Goal: Task Accomplishment & Management: Complete application form

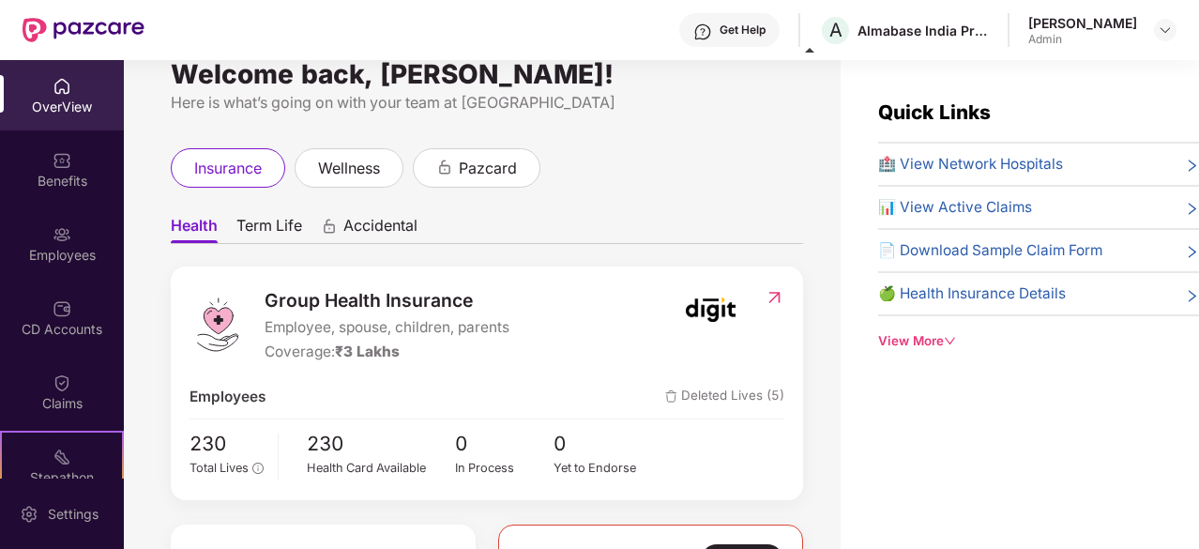
scroll to position [51, 0]
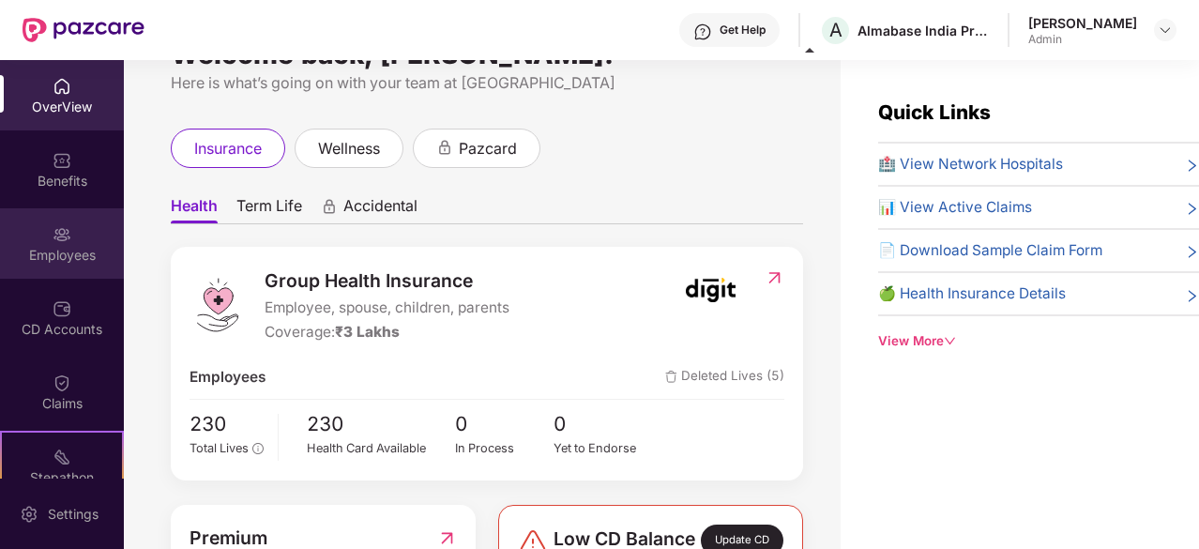
click at [64, 262] on div "Employees" at bounding box center [62, 255] width 124 height 19
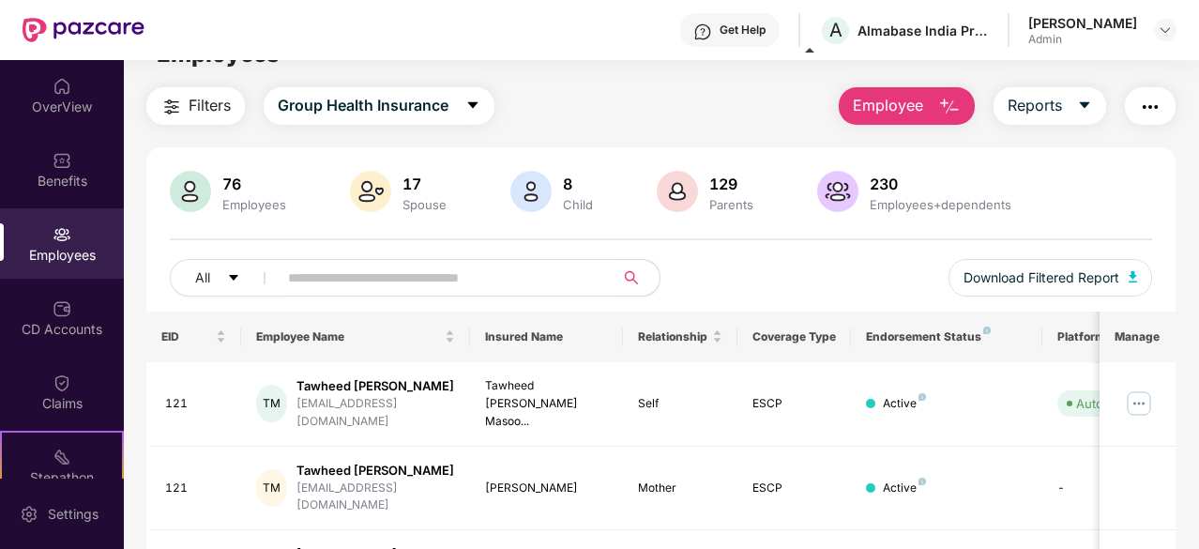
scroll to position [37, 0]
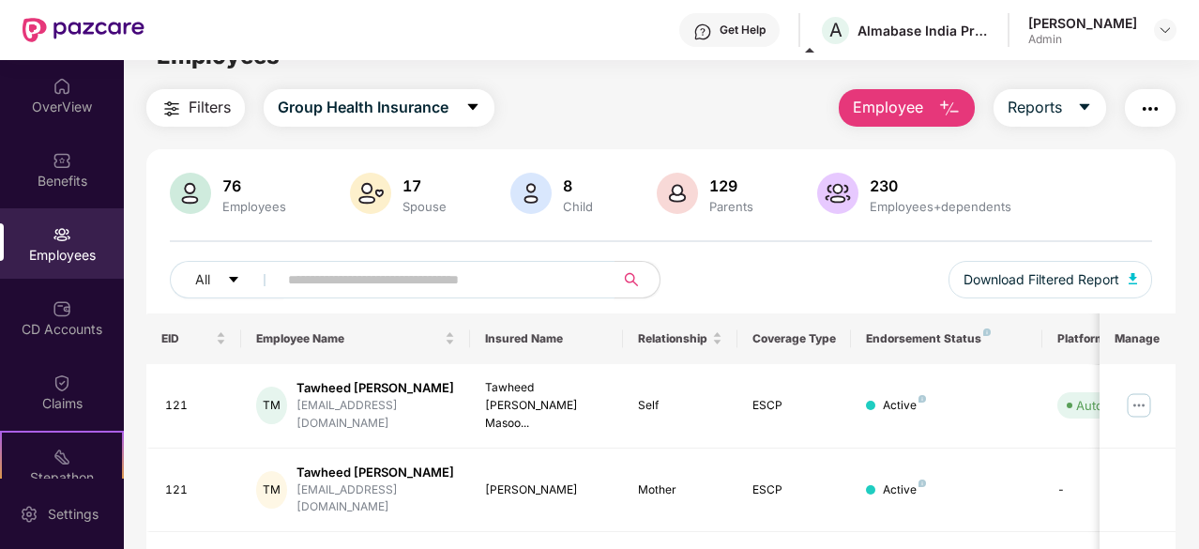
click at [392, 275] on input "text" at bounding box center [438, 280] width 301 height 28
type input "*"
type input "********"
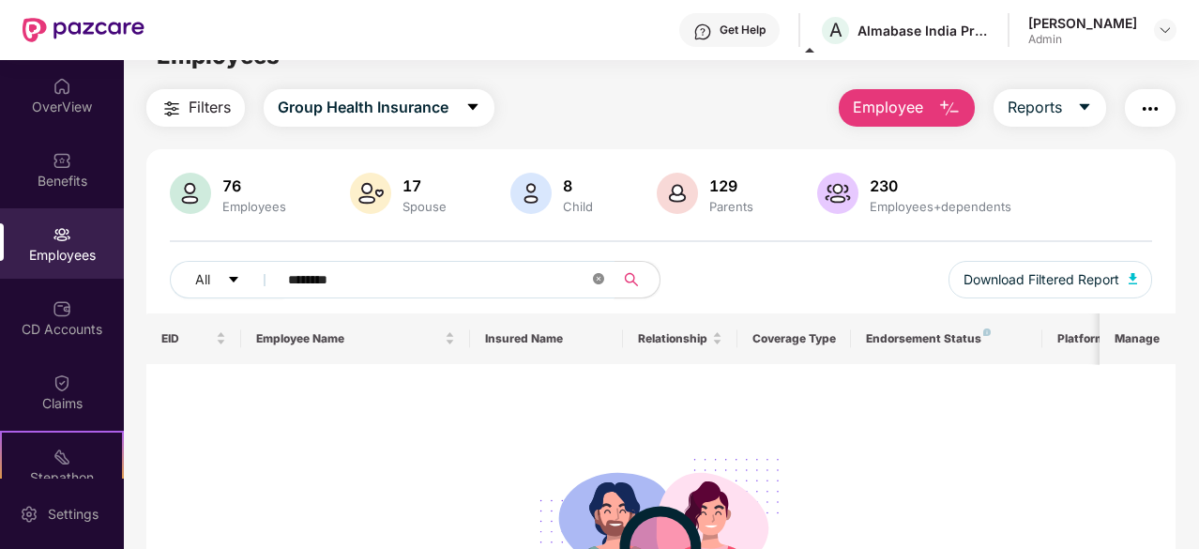
click at [599, 282] on icon "close-circle" at bounding box center [598, 278] width 11 height 11
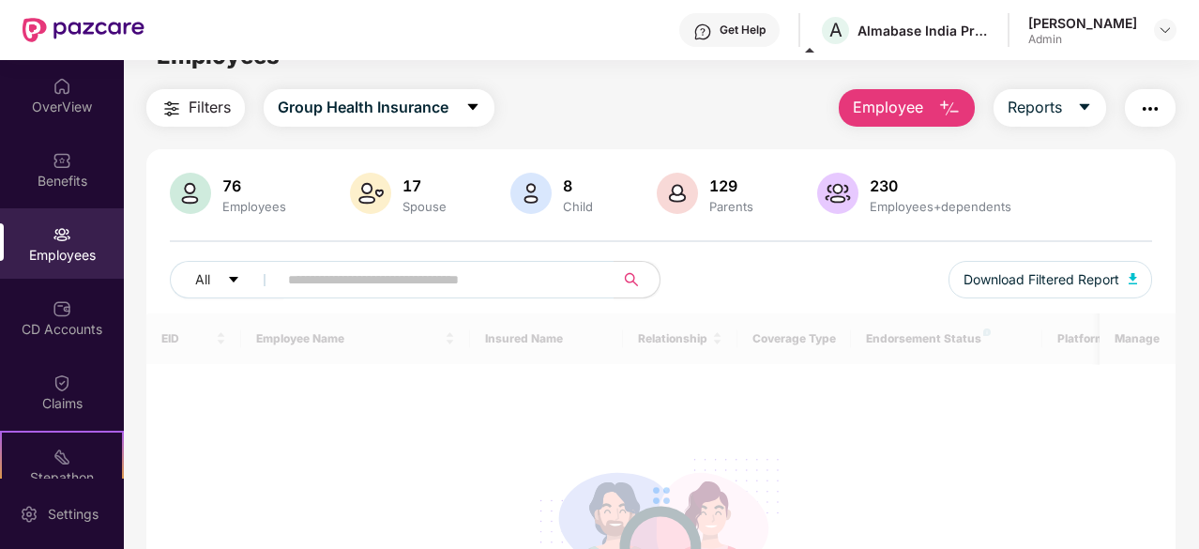
click at [698, 279] on div "All Download Filtered Report" at bounding box center [661, 287] width 983 height 53
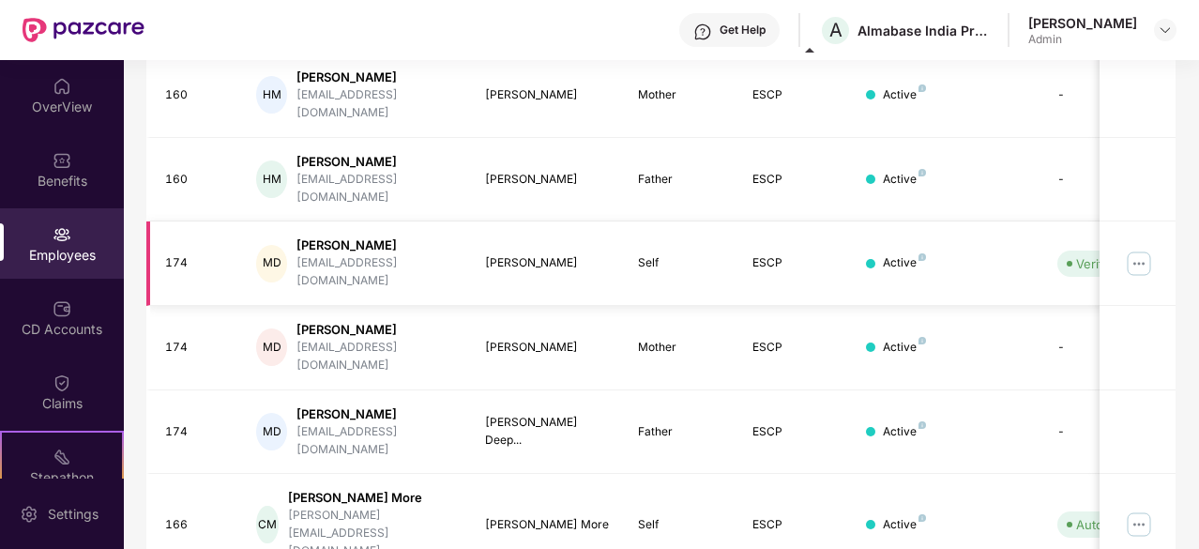
scroll to position [0, 0]
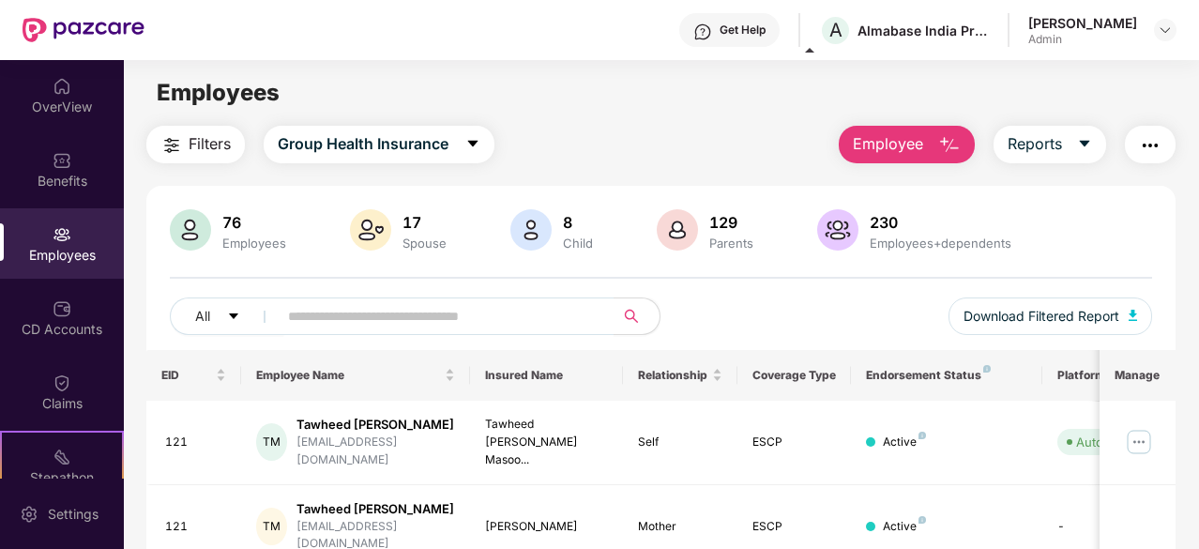
click at [946, 151] on img "button" at bounding box center [949, 145] width 23 height 23
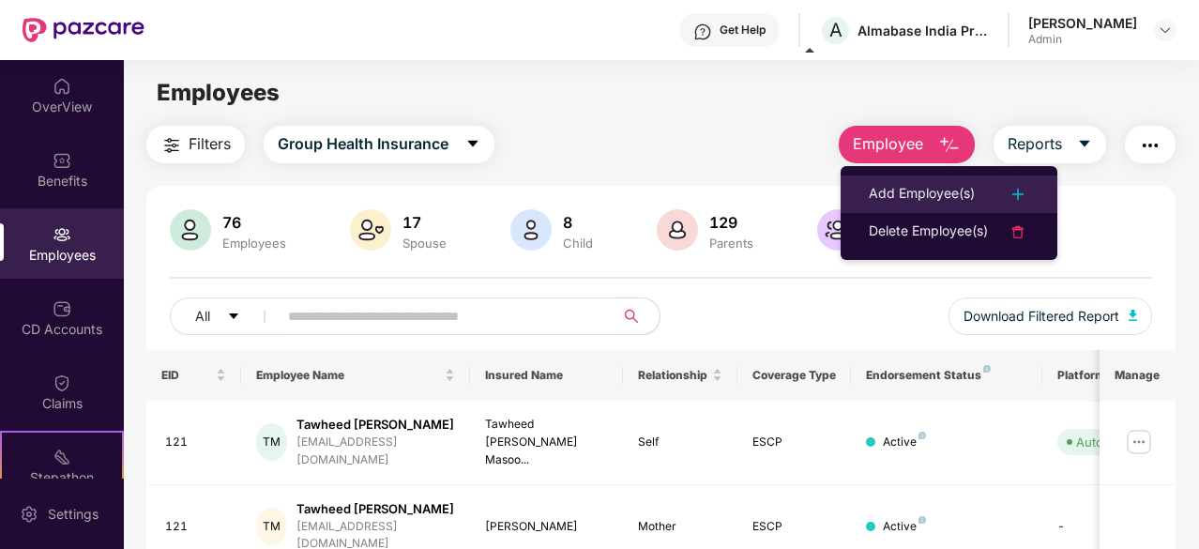
click at [970, 188] on div "Add Employee(s)" at bounding box center [922, 194] width 106 height 23
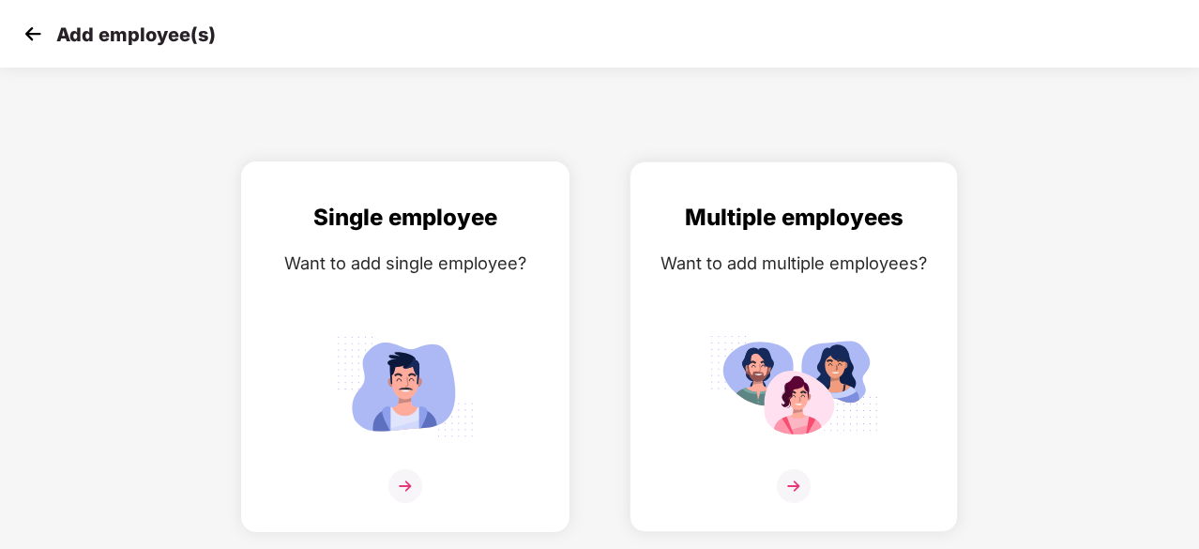
click at [429, 463] on div "Single employee Want to add single employee?" at bounding box center [405, 363] width 289 height 327
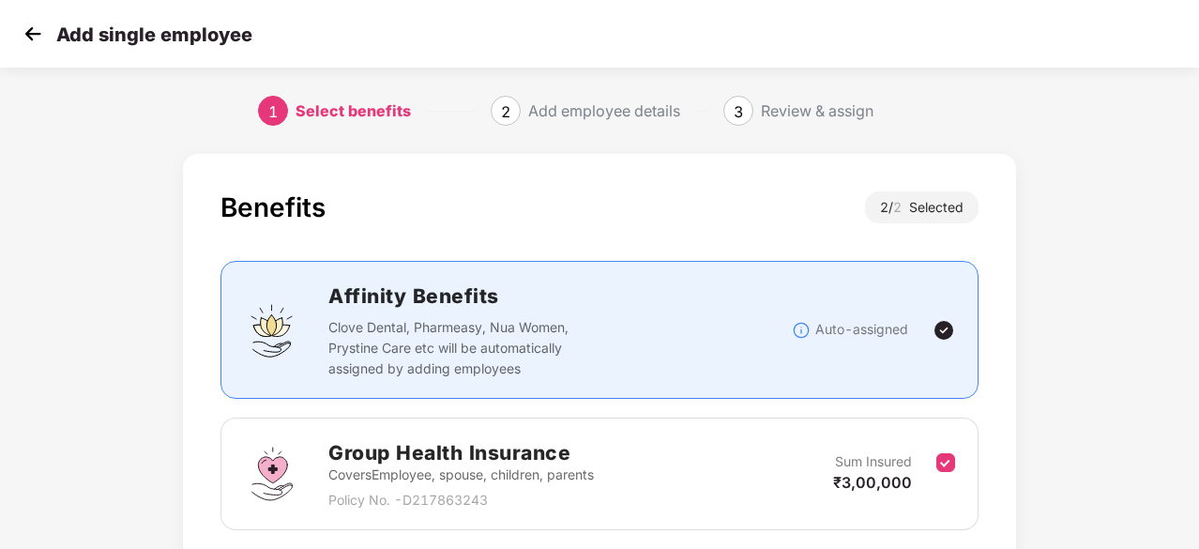
scroll to position [274, 0]
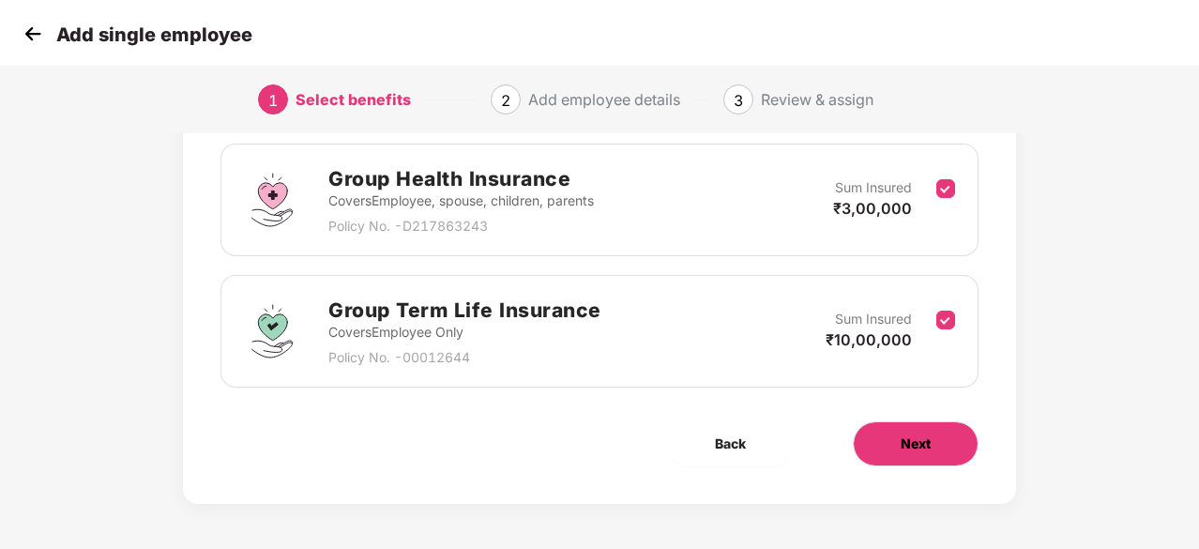
click at [914, 438] on span "Next" at bounding box center [916, 444] width 30 height 21
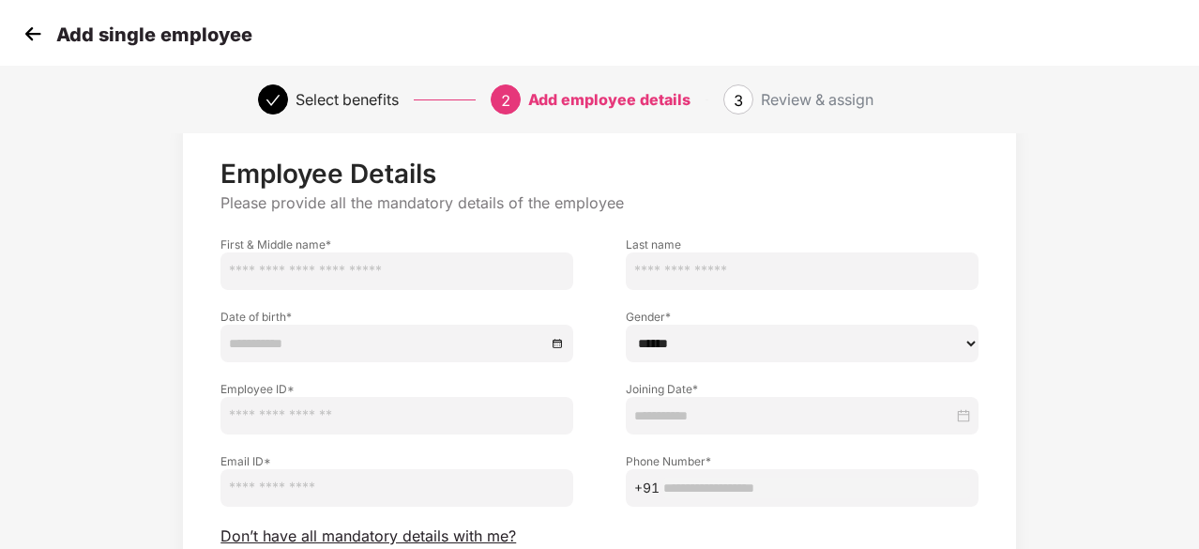
scroll to position [39, 0]
click at [740, 102] on span "3" at bounding box center [738, 100] width 9 height 19
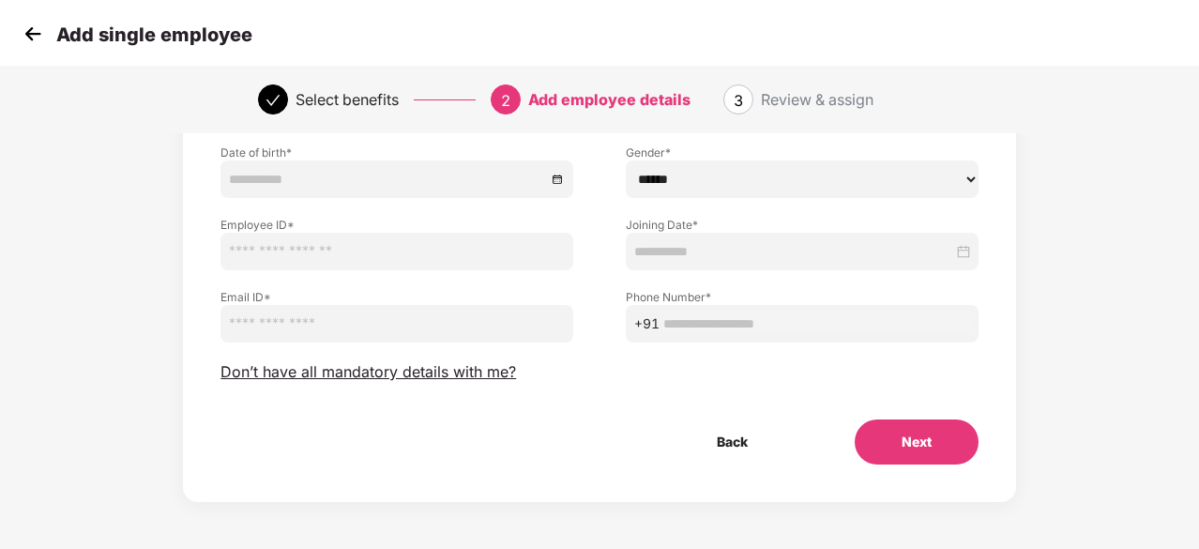
scroll to position [0, 0]
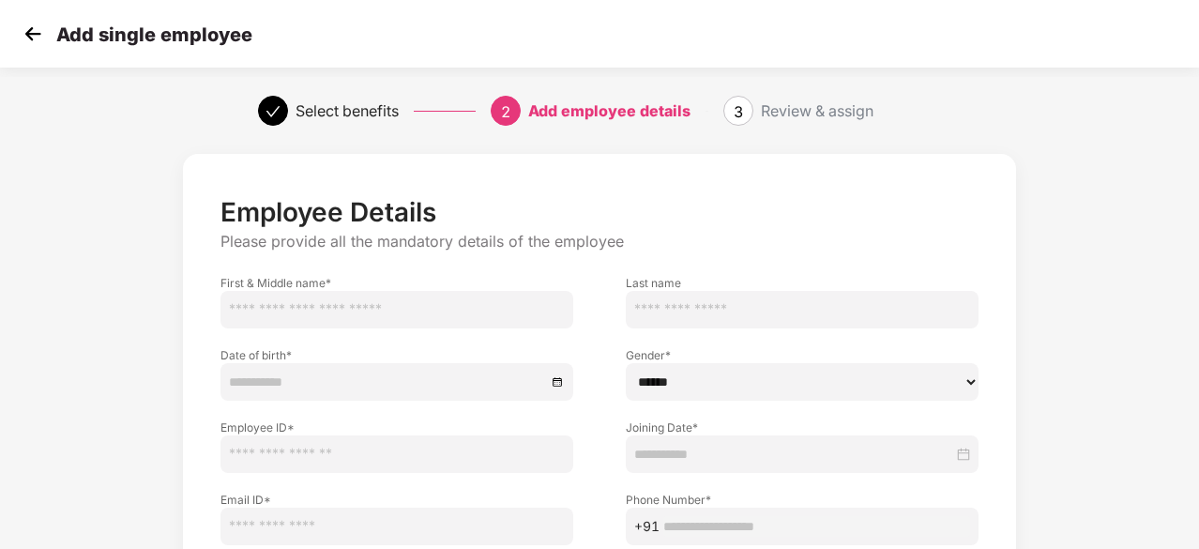
click at [26, 33] on img at bounding box center [33, 34] width 28 height 28
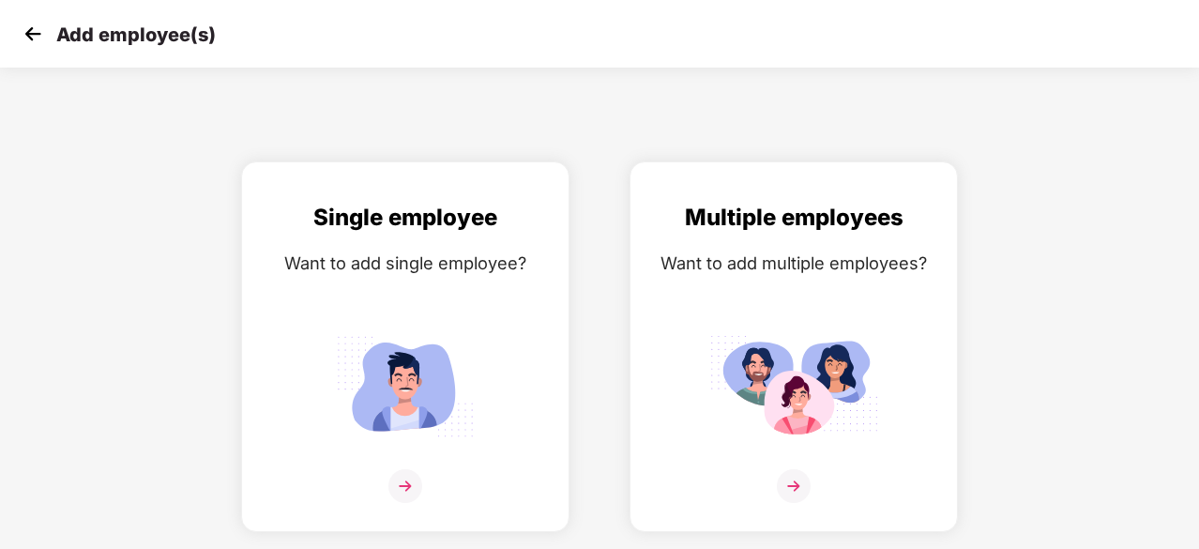
click at [36, 24] on img at bounding box center [33, 34] width 28 height 28
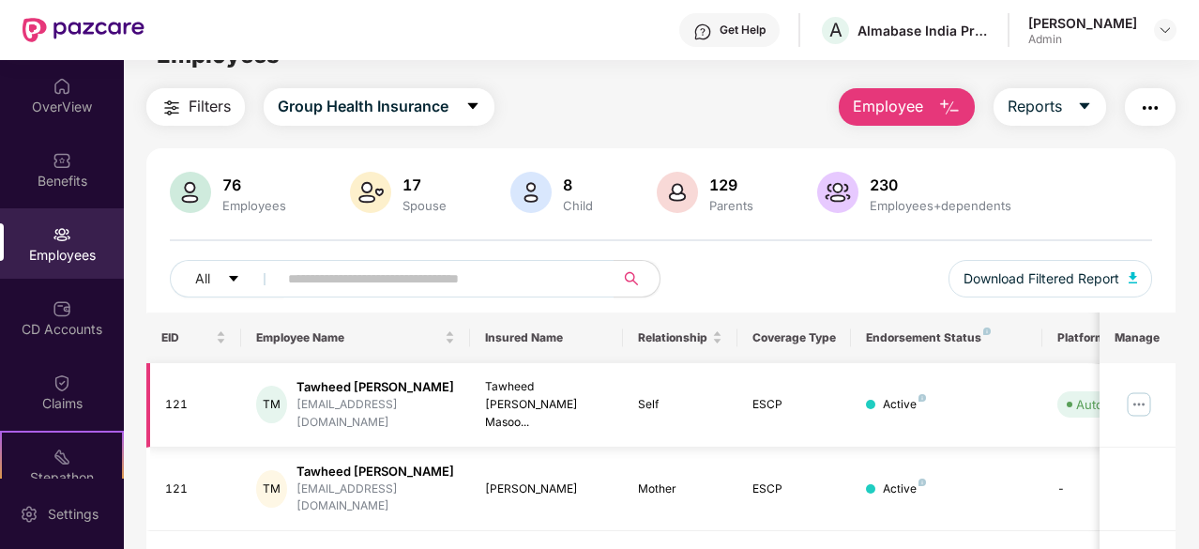
scroll to position [24, 0]
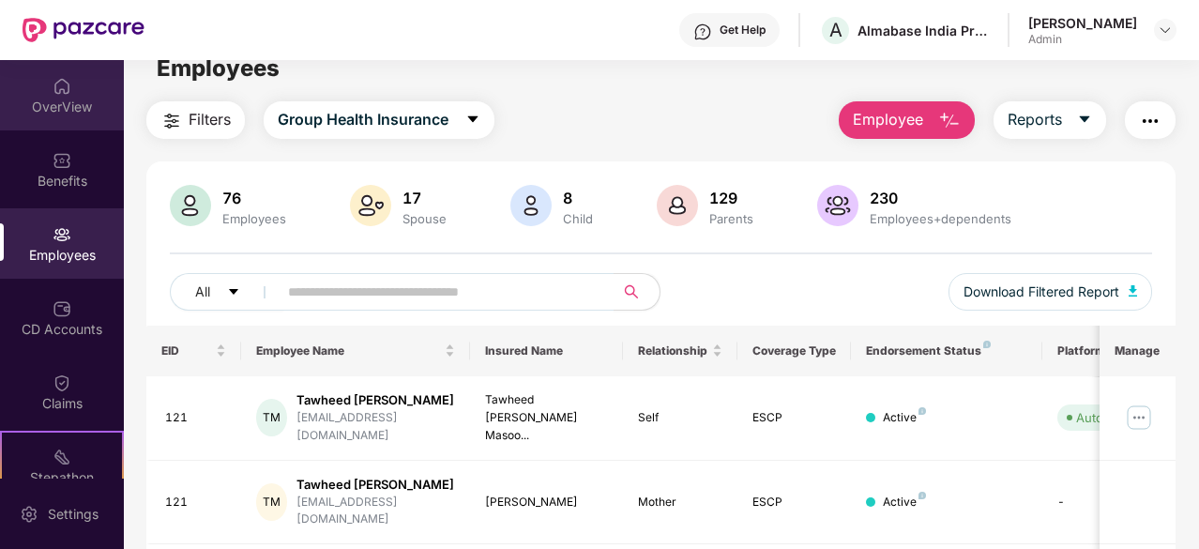
click at [69, 109] on div "OverView" at bounding box center [62, 107] width 124 height 19
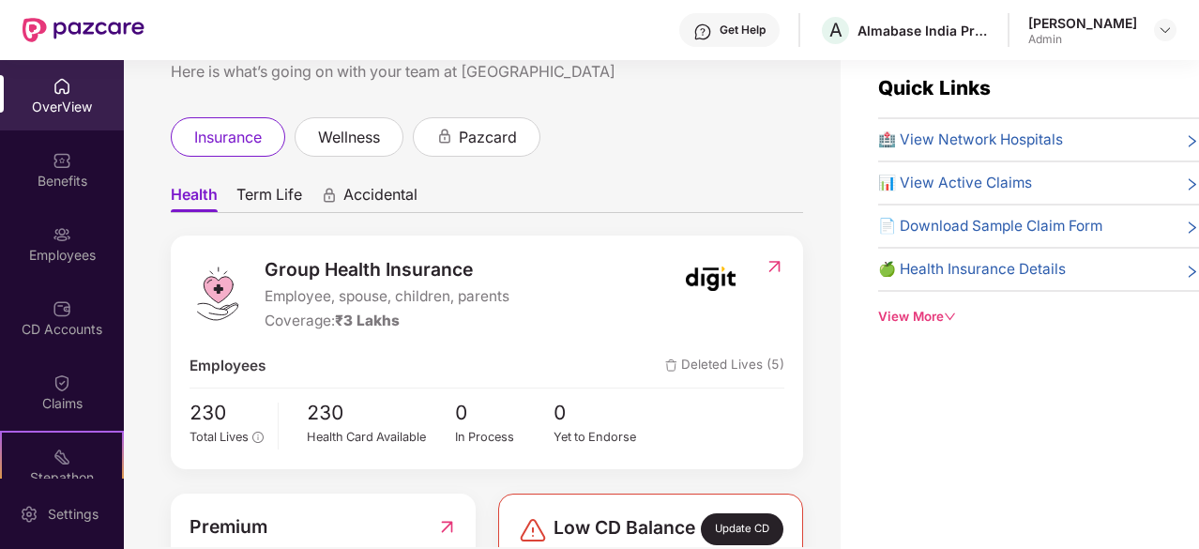
scroll to position [0, 0]
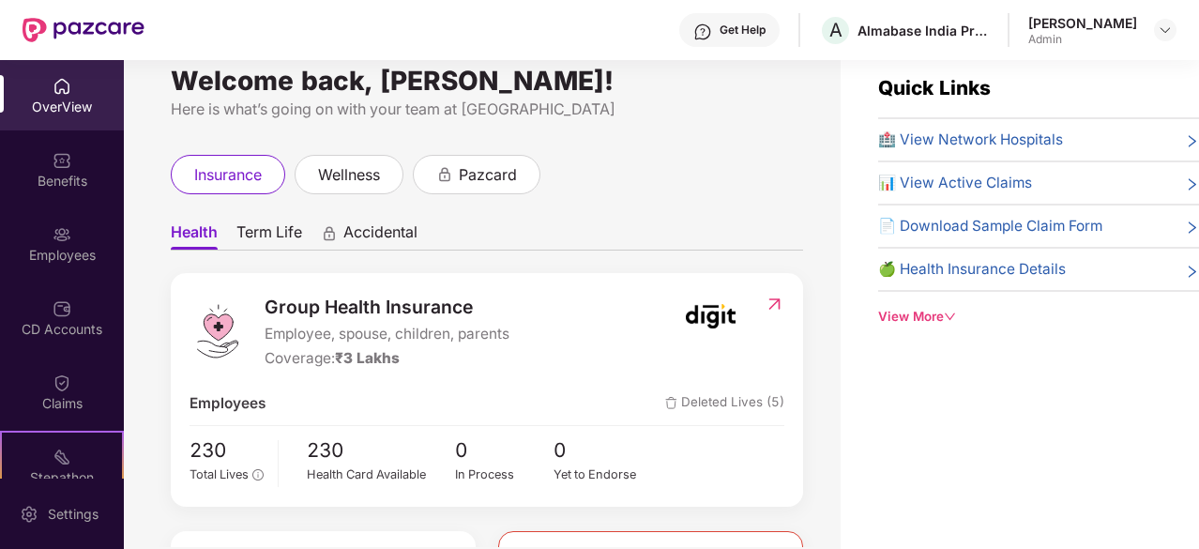
click at [62, 95] on img at bounding box center [62, 86] width 19 height 19
